Goal: Register for event/course

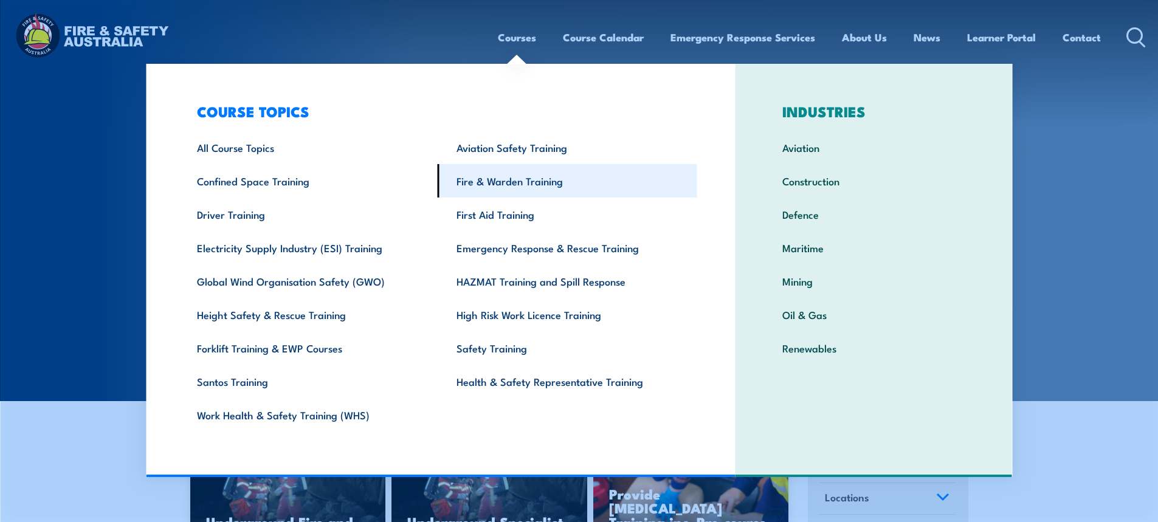
click at [505, 184] on link "Fire & Warden Training" at bounding box center [568, 180] width 260 height 33
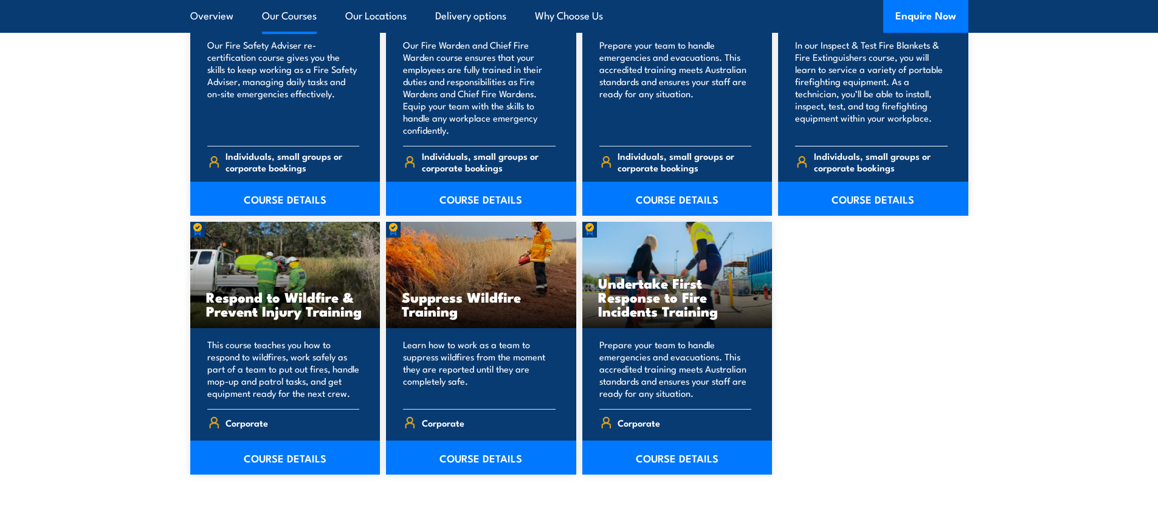
scroll to position [1703, 0]
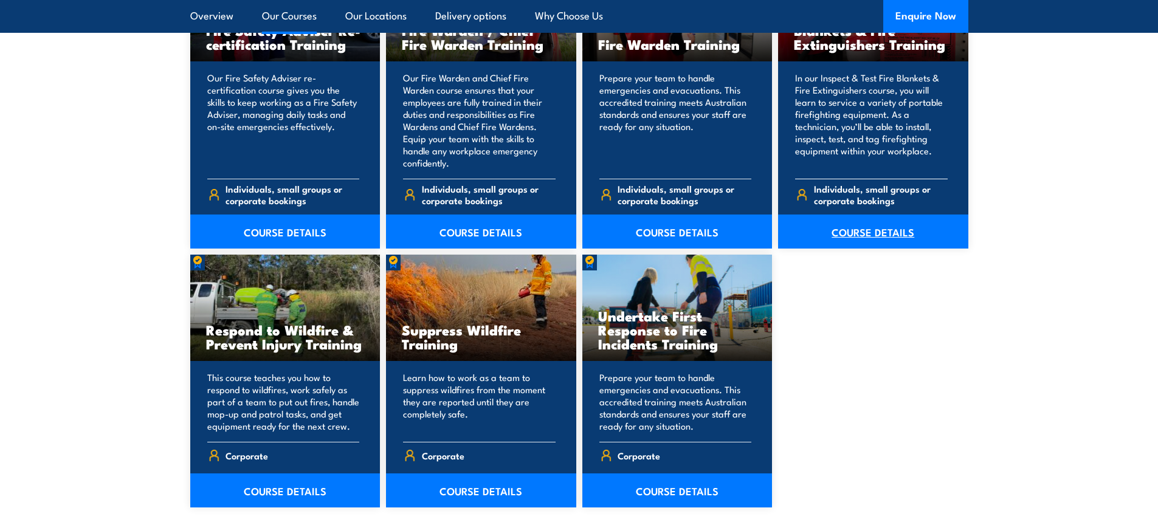
click at [873, 234] on link "COURSE DETAILS" at bounding box center [873, 232] width 190 height 34
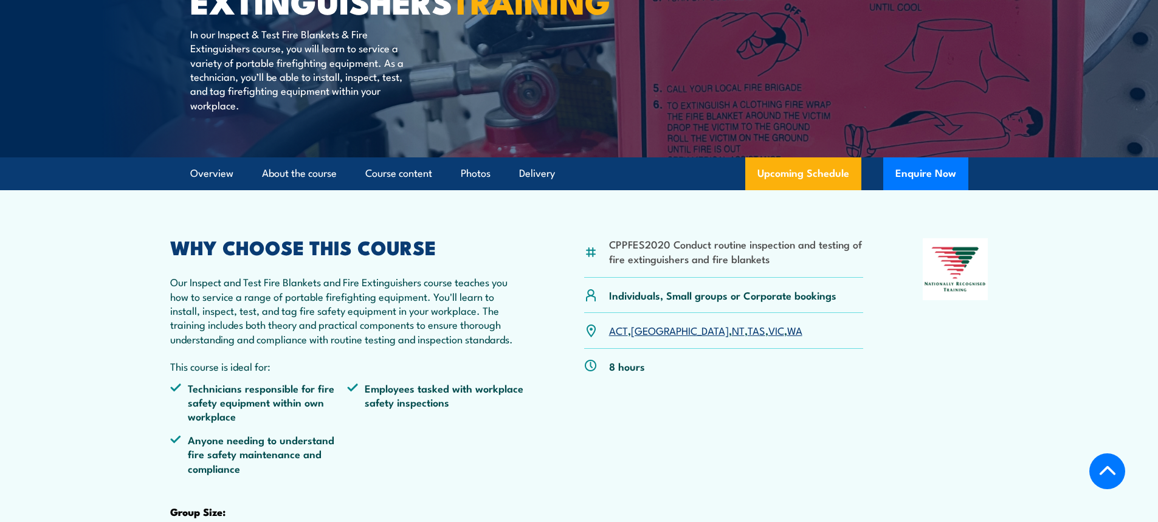
scroll to position [243, 0]
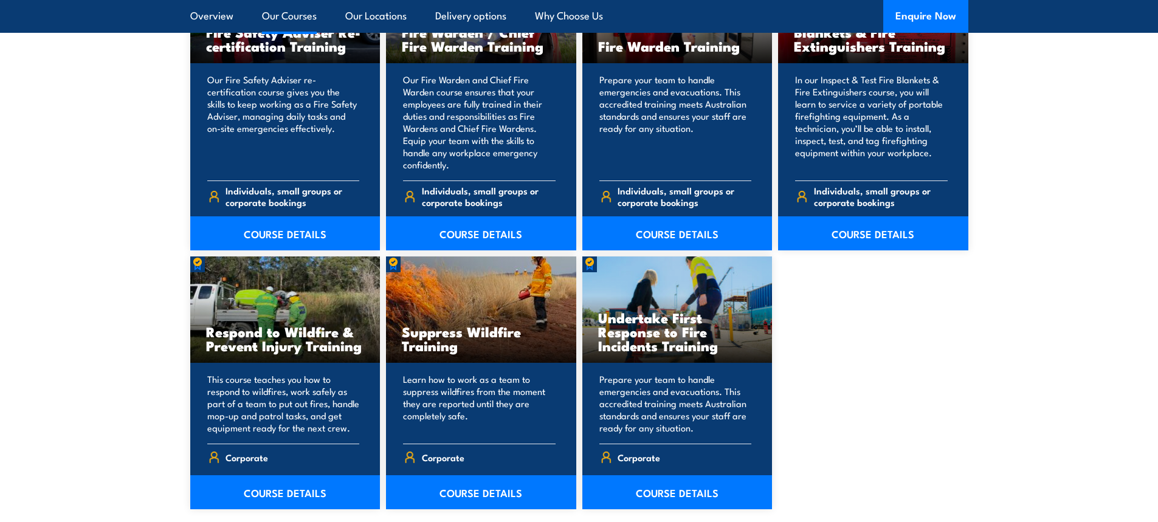
scroll to position [1703, 0]
